Goal: Check status: Check status

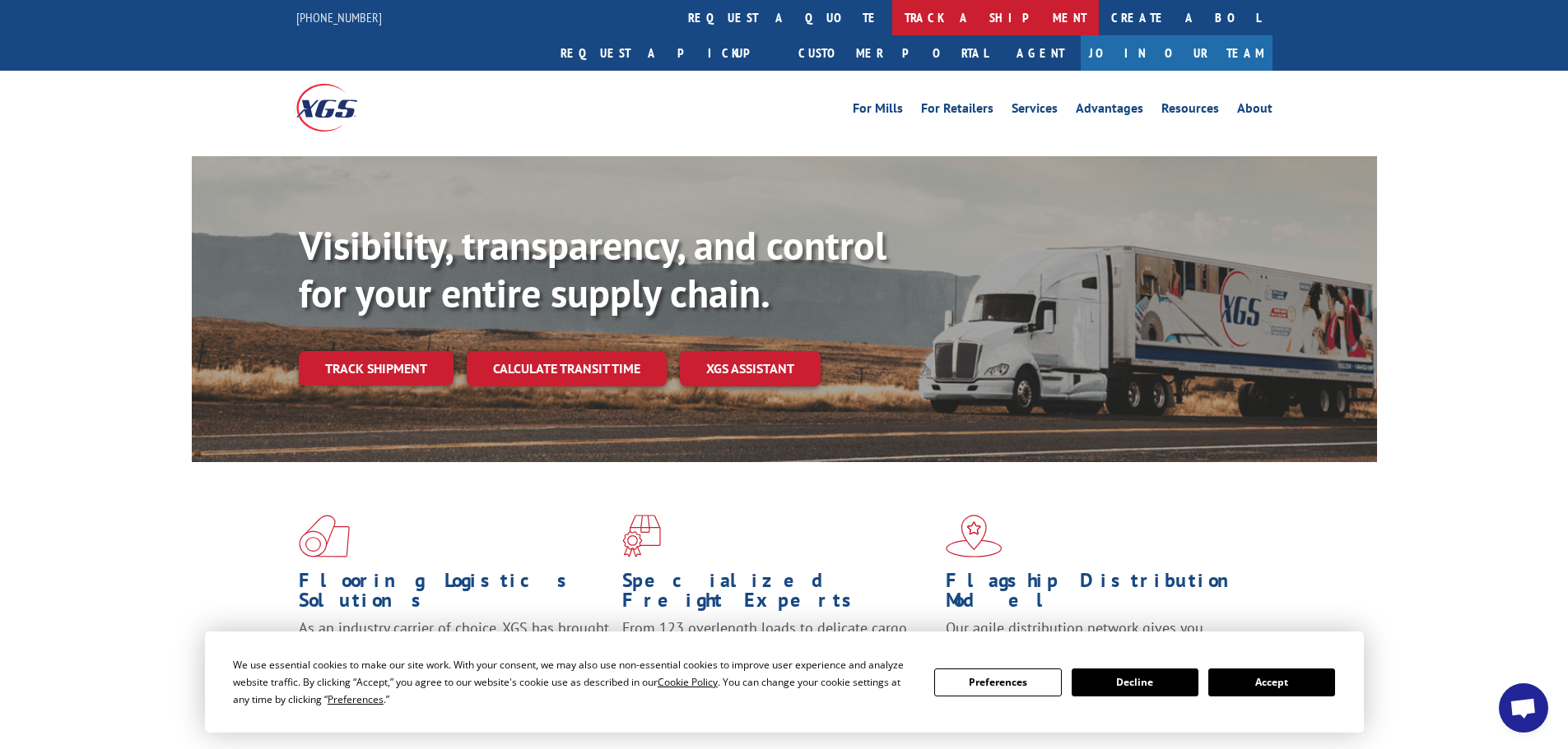
click at [892, 27] on link "track a shipment" at bounding box center [995, 17] width 207 height 35
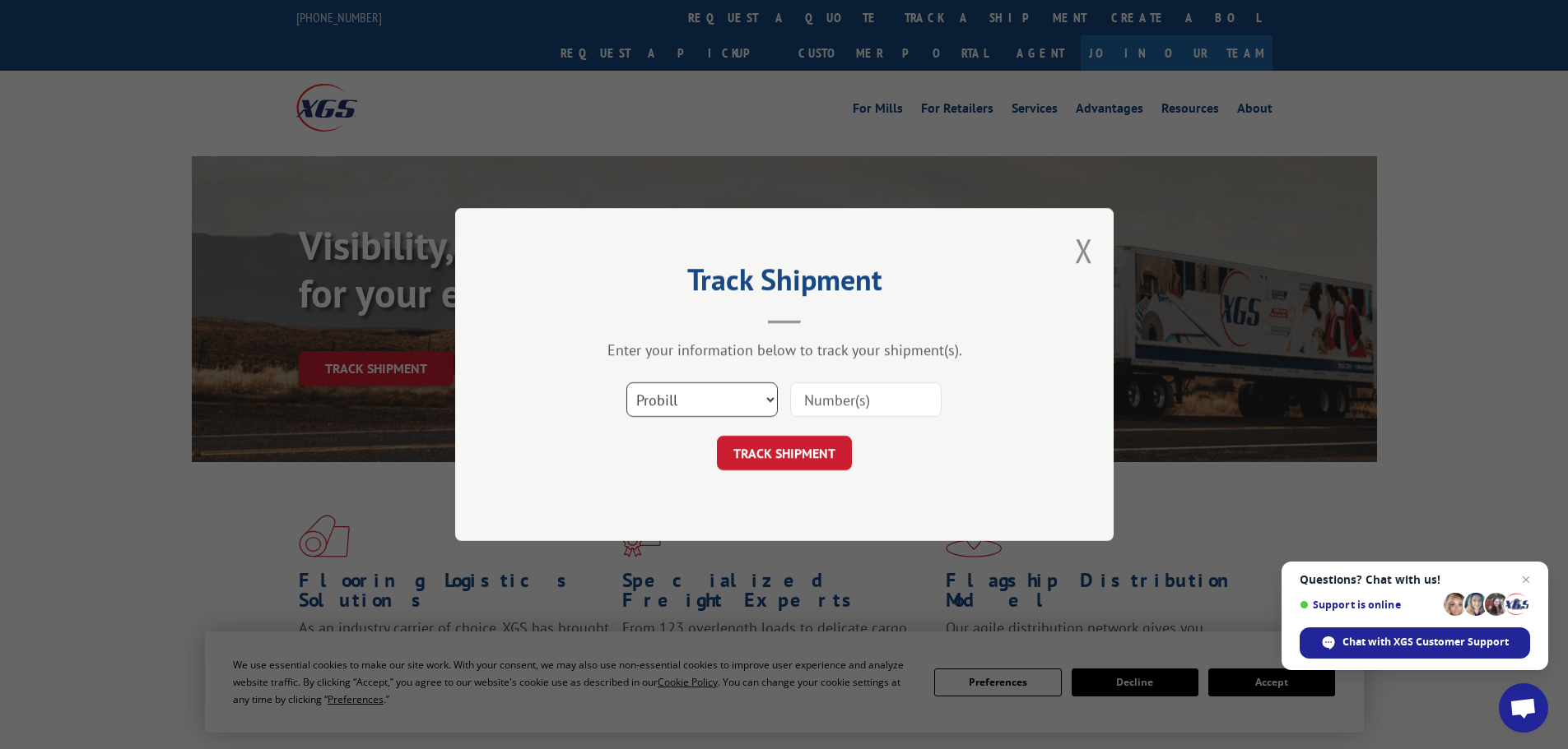
click at [648, 408] on select "Select category... Probill BOL PO" at bounding box center [702, 400] width 152 height 34
select select "po"
click at [626, 383] on select "Select category... Probill BOL PO" at bounding box center [702, 400] width 152 height 34
paste input "12537050"
type input "12537050"
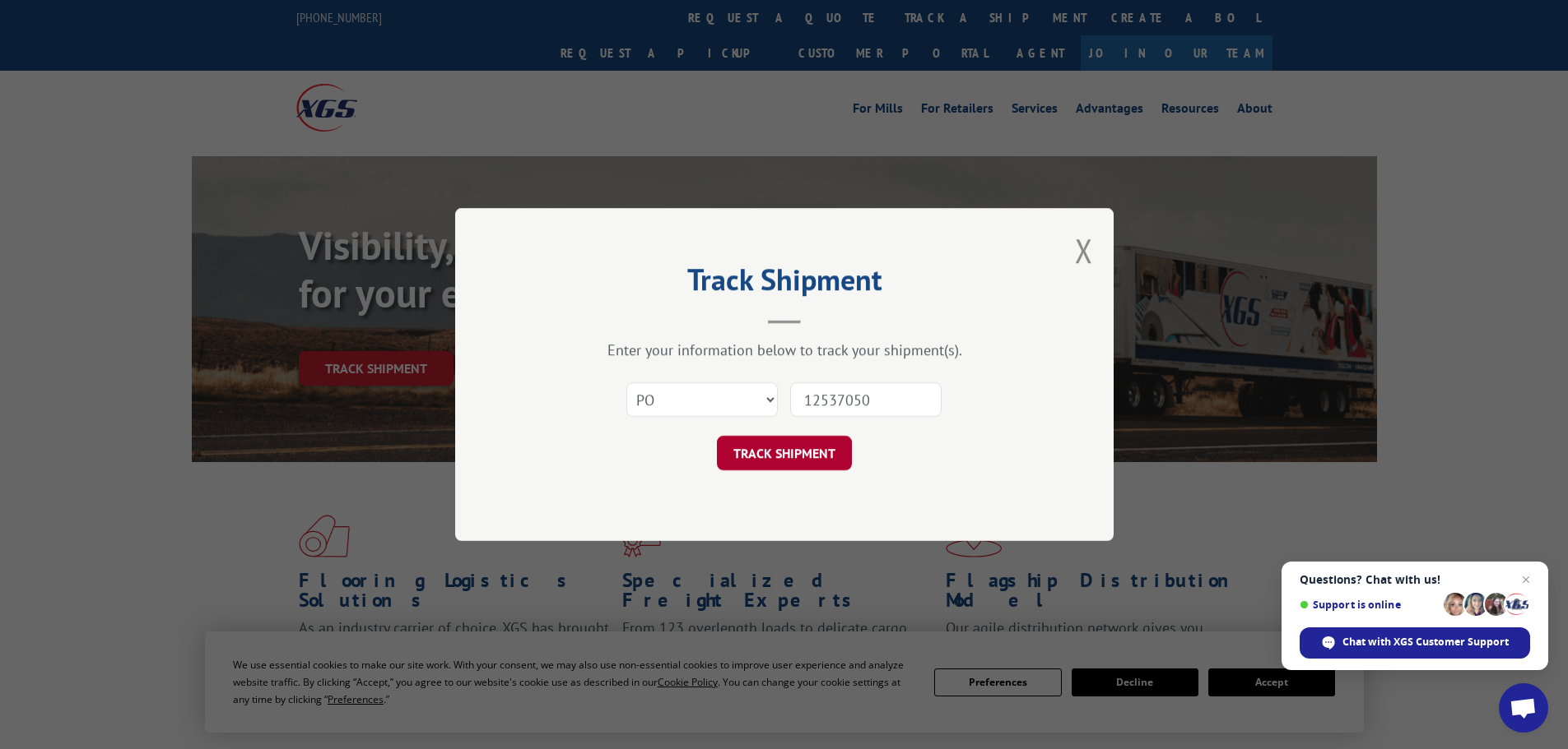
click at [809, 458] on button "TRACK SHIPMENT" at bounding box center [784, 453] width 135 height 34
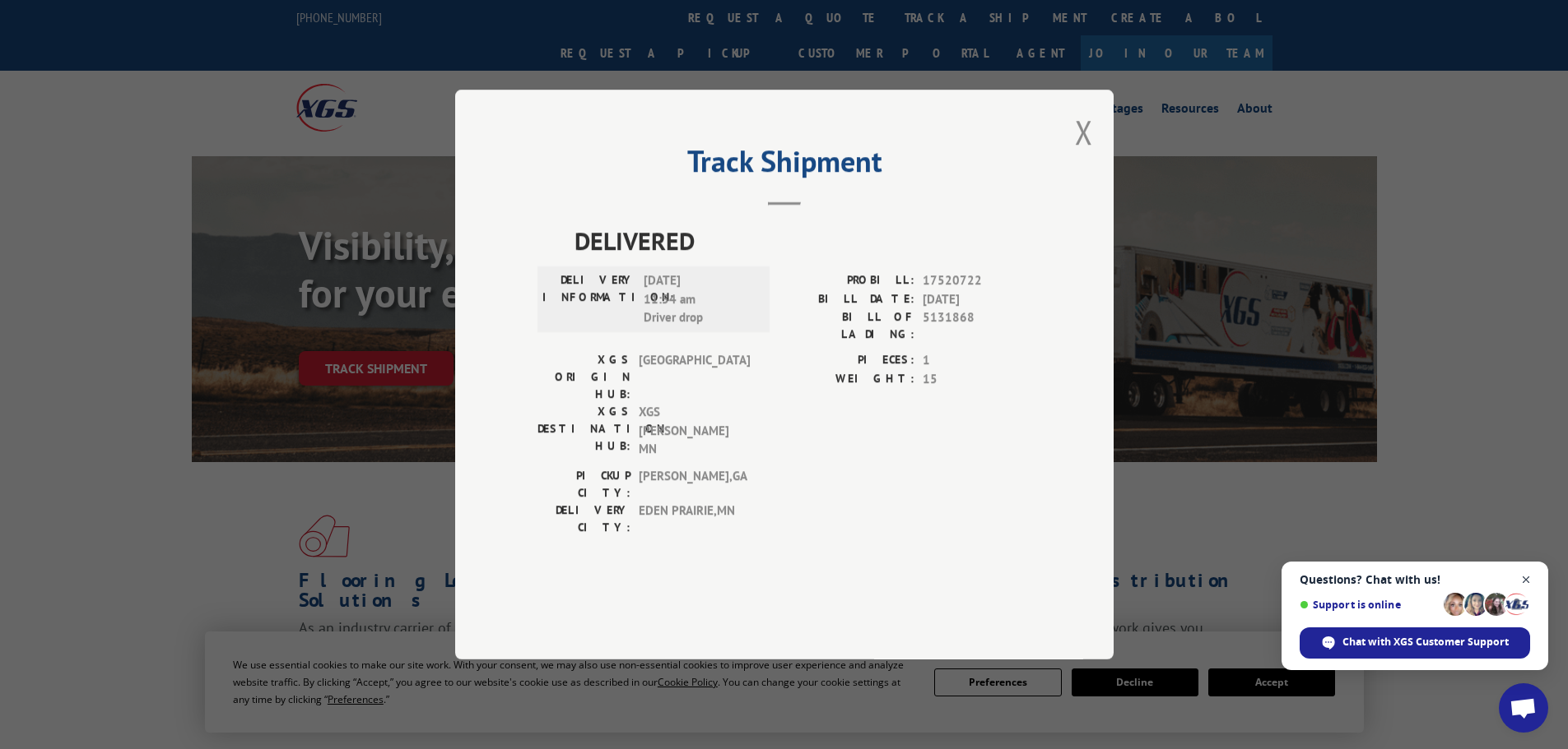
click at [1523, 581] on span "Open chat" at bounding box center [1526, 580] width 21 height 21
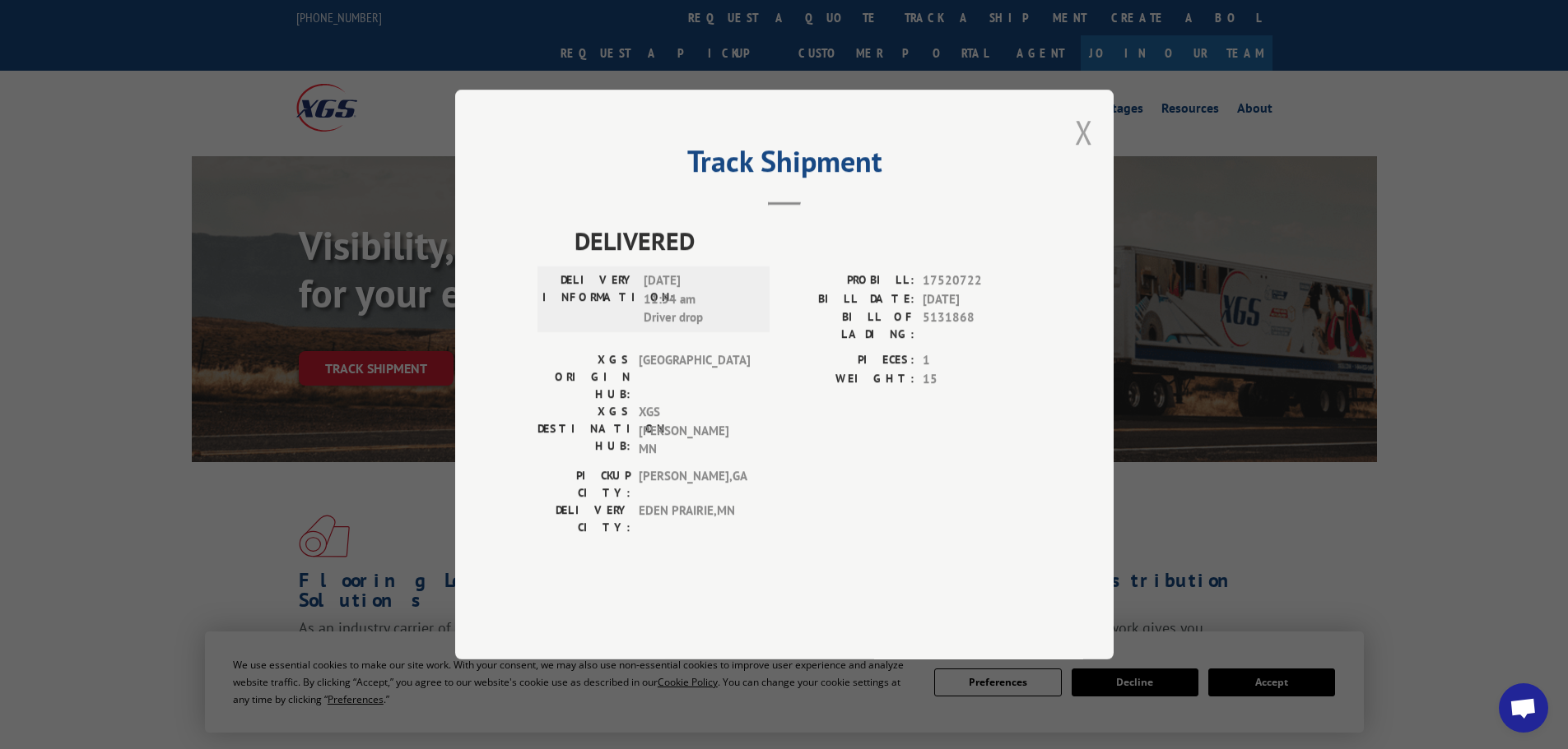
click at [1089, 153] on button "Close modal" at bounding box center [1083, 132] width 18 height 43
